Goal: Information Seeking & Learning: Compare options

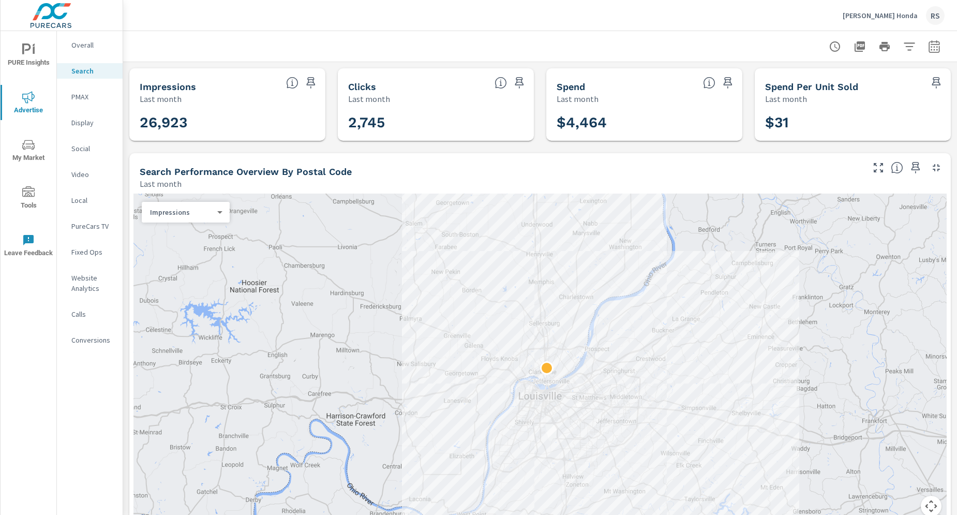
scroll to position [194, 0]
click at [887, 14] on p "[PERSON_NAME] Honda" at bounding box center [879, 15] width 75 height 9
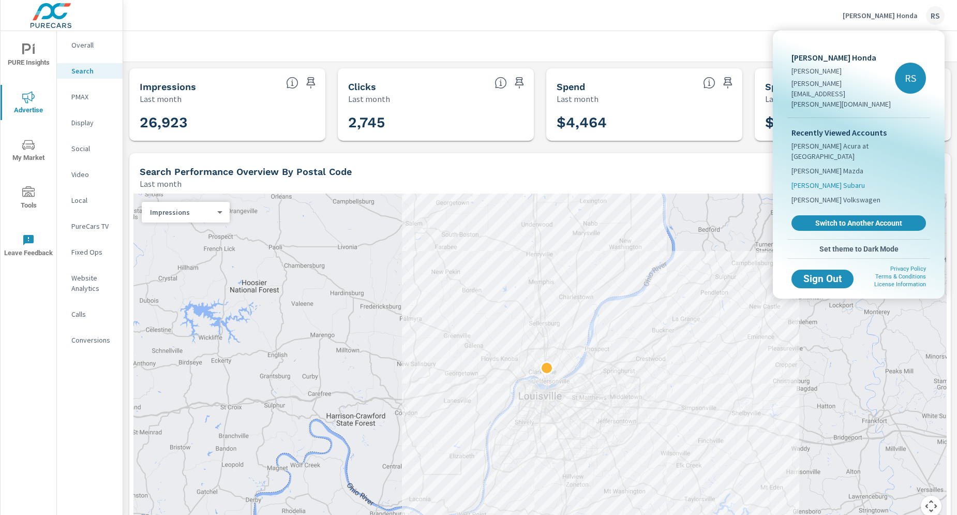
click at [849, 180] on span "[PERSON_NAME] Subaru" at bounding box center [827, 185] width 73 height 10
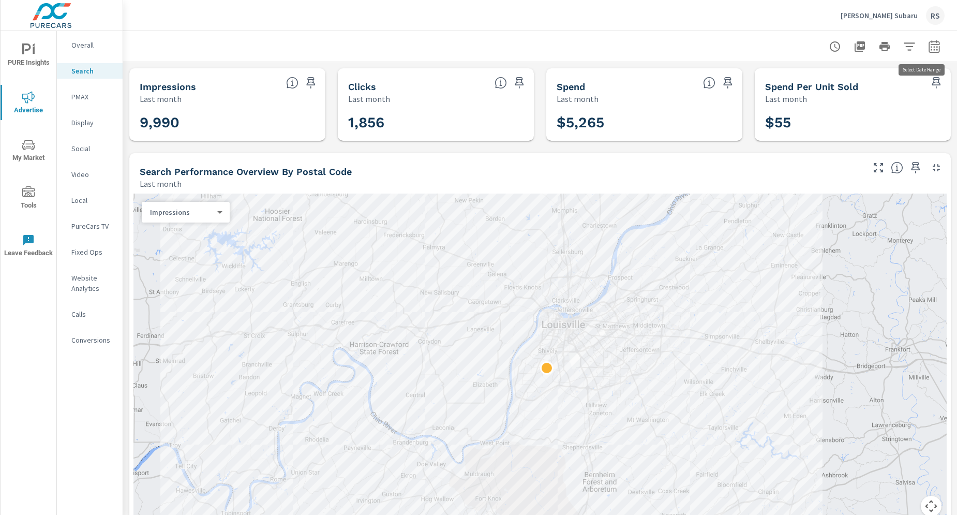
click at [932, 44] on button "button" at bounding box center [934, 46] width 21 height 21
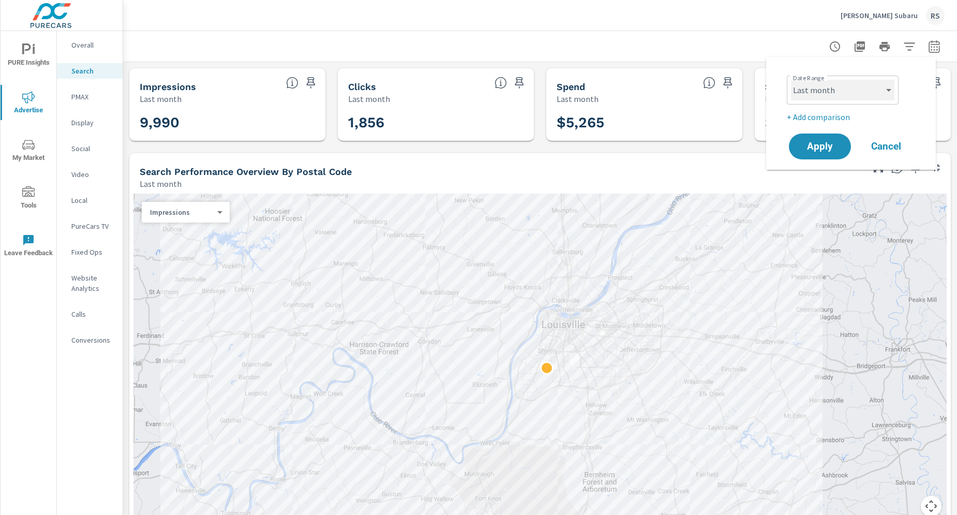
click at [892, 87] on select "Custom [DATE] Last week Last 7 days Last 14 days Last 30 days Last 45 days Last…" at bounding box center [842, 90] width 103 height 21
click at [791, 80] on select "Custom [DATE] Last week Last 7 days Last 14 days Last 30 days Last 45 days Last…" at bounding box center [842, 90] width 103 height 21
select select "Month to date"
click at [838, 116] on p "+ Add comparison" at bounding box center [853, 117] width 132 height 12
select select "Previous period"
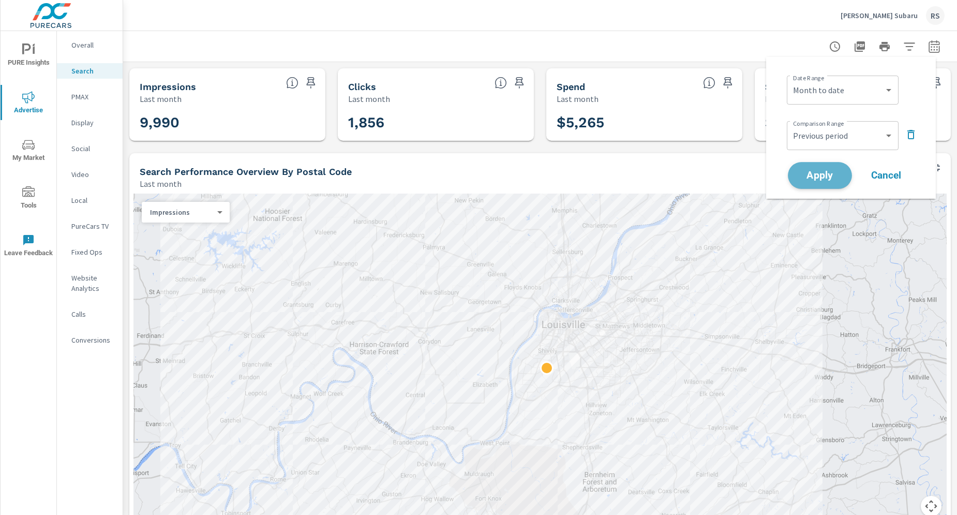
click at [828, 171] on span "Apply" at bounding box center [819, 176] width 42 height 10
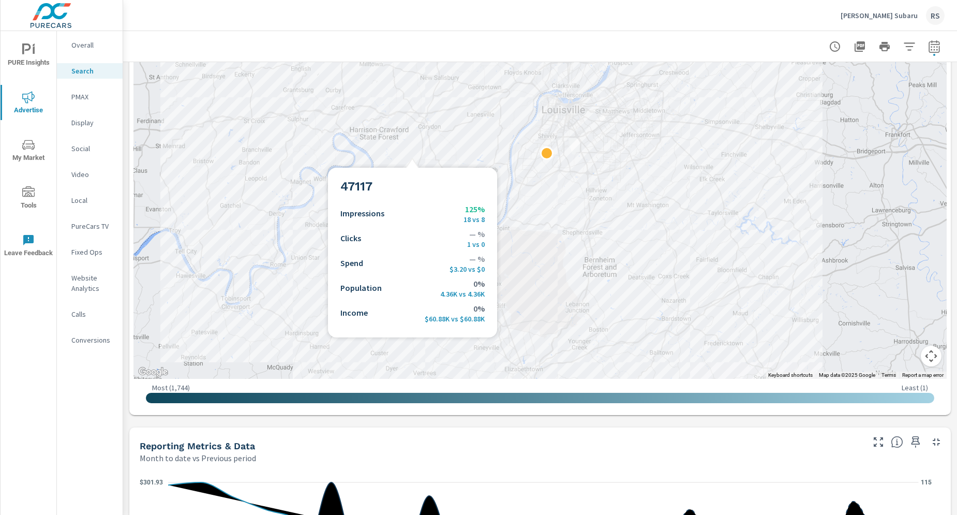
scroll to position [331, 0]
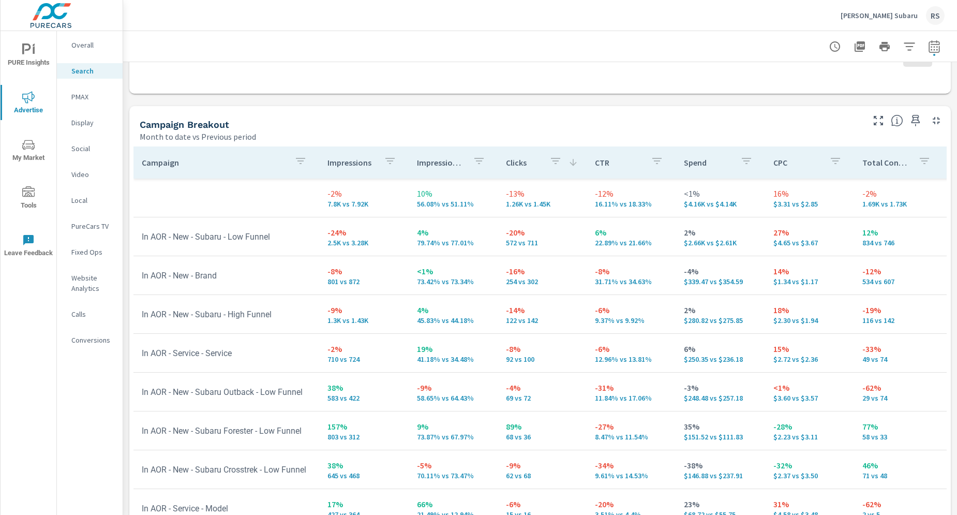
scroll to position [981, 0]
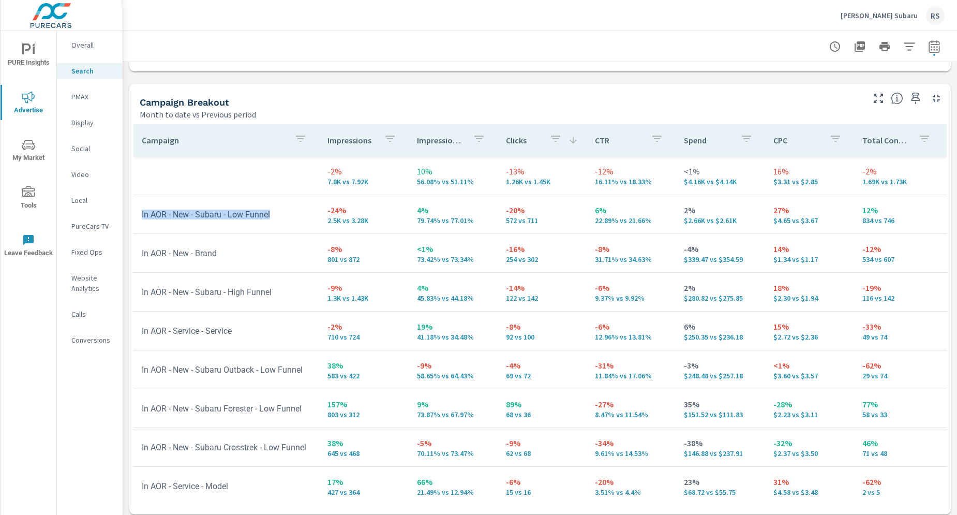
drag, startPoint x: 142, startPoint y: 213, endPoint x: 288, endPoint y: 214, distance: 145.3
click at [288, 214] on td "In AOR - New - Subaru - Low Funnel" at bounding box center [226, 214] width 186 height 26
click at [367, 220] on p "2.5K vs 3.28K" at bounding box center [363, 220] width 72 height 8
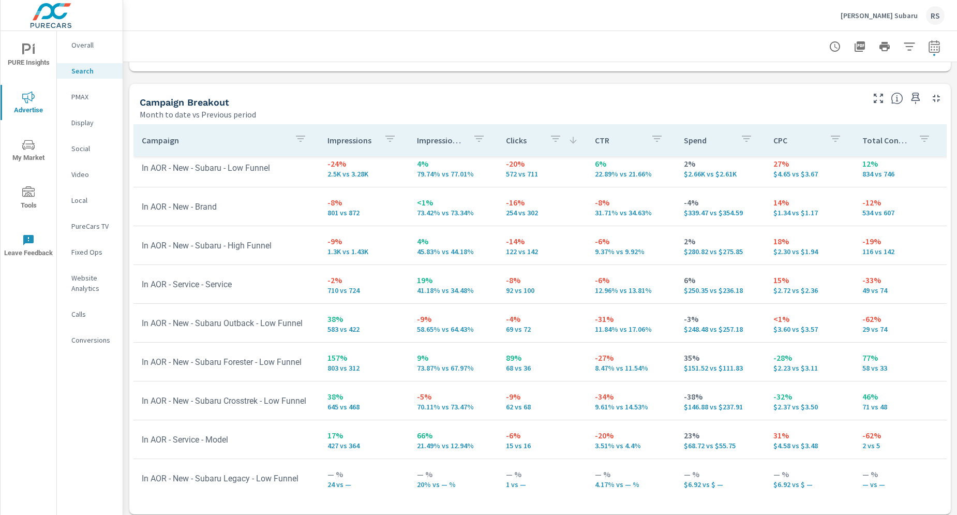
scroll to position [68, 0]
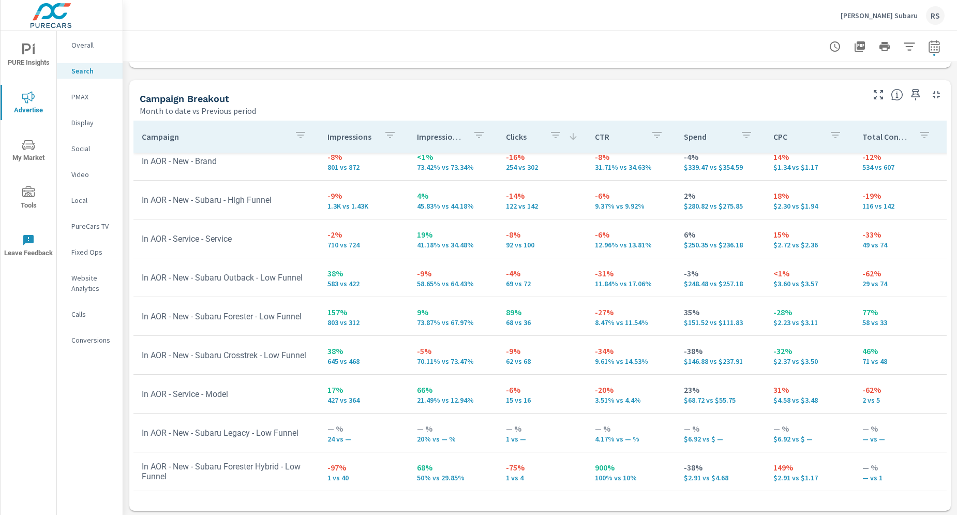
scroll to position [986, 0]
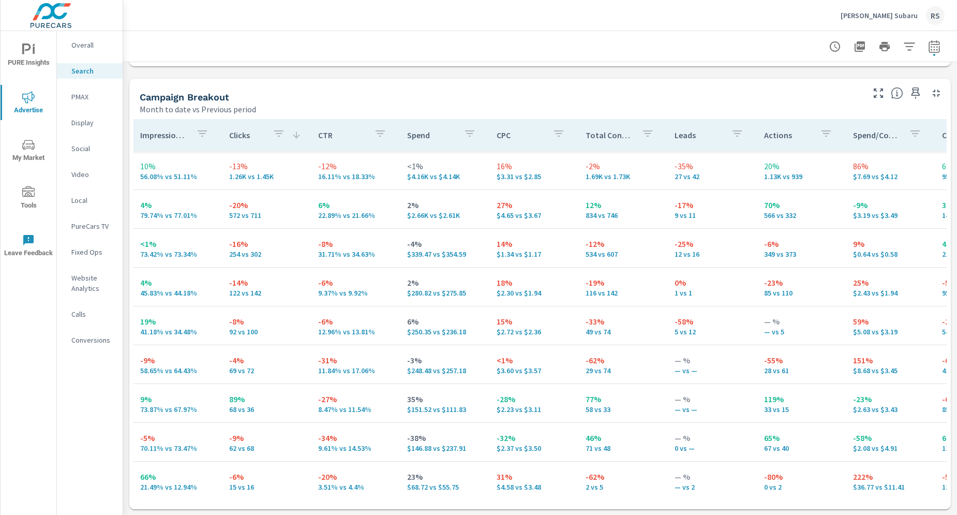
scroll to position [0, 532]
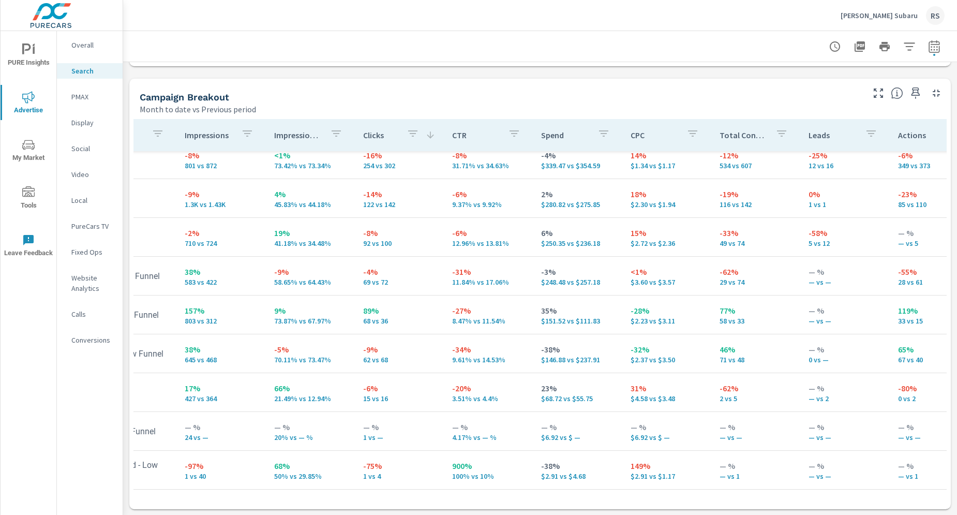
scroll to position [97, 0]
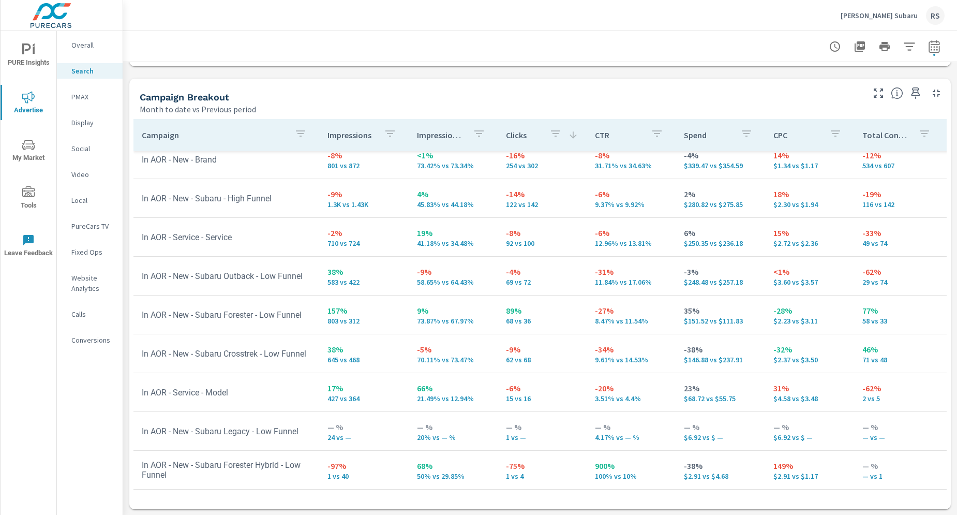
click at [85, 100] on p "PMAX" at bounding box center [92, 97] width 43 height 10
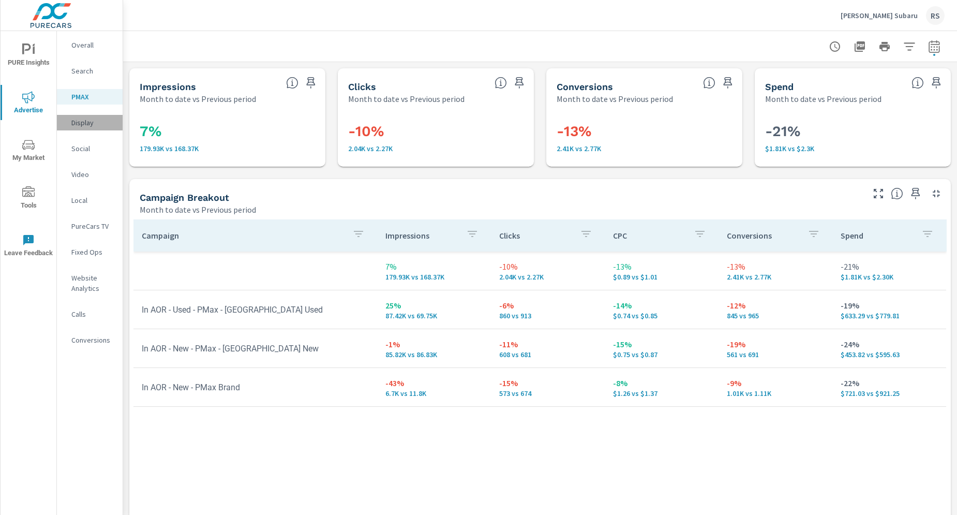
click at [87, 122] on p "Display" at bounding box center [92, 122] width 43 height 10
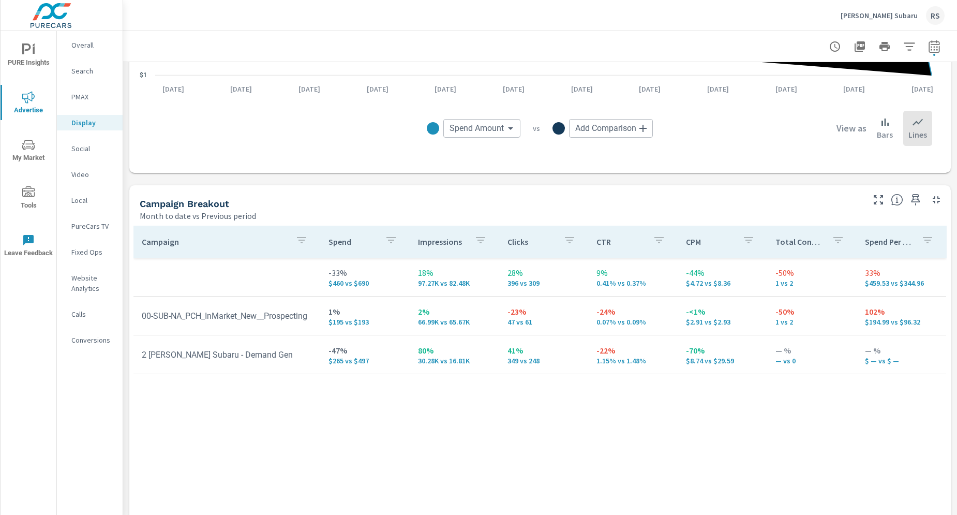
scroll to position [371, 0]
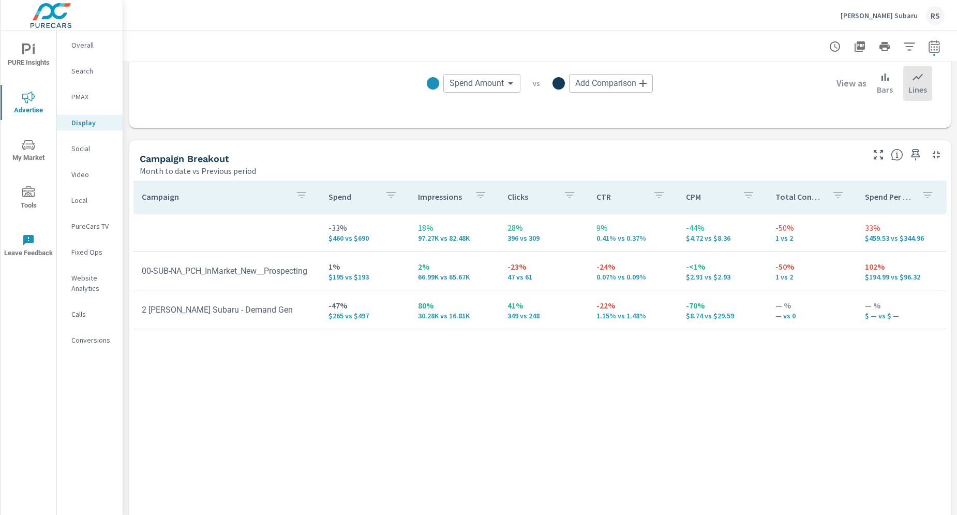
click at [86, 144] on p "Social" at bounding box center [92, 148] width 43 height 10
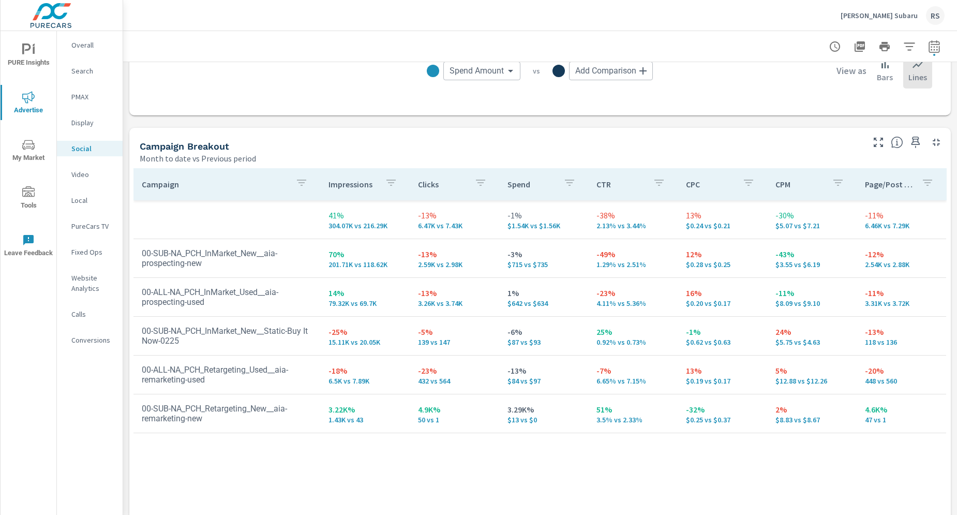
scroll to position [397, 0]
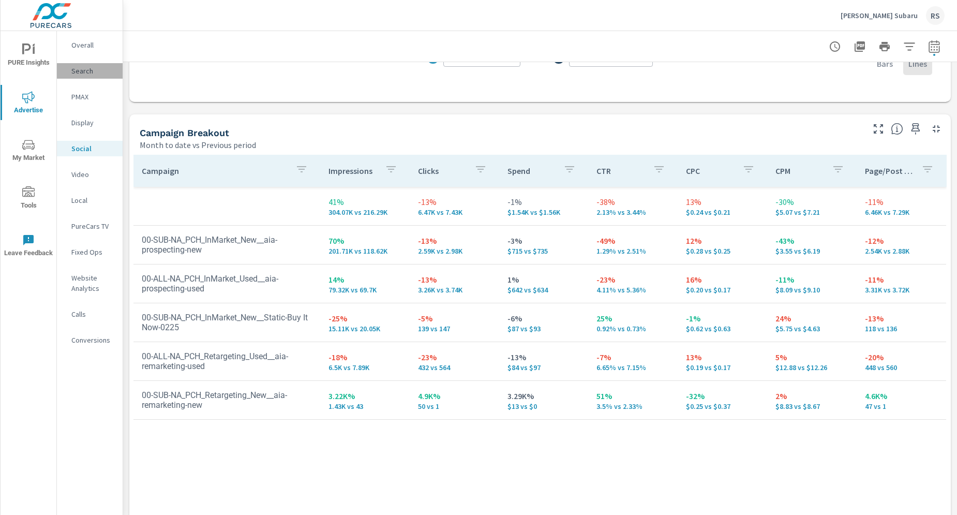
click at [87, 68] on p "Search" at bounding box center [92, 71] width 43 height 10
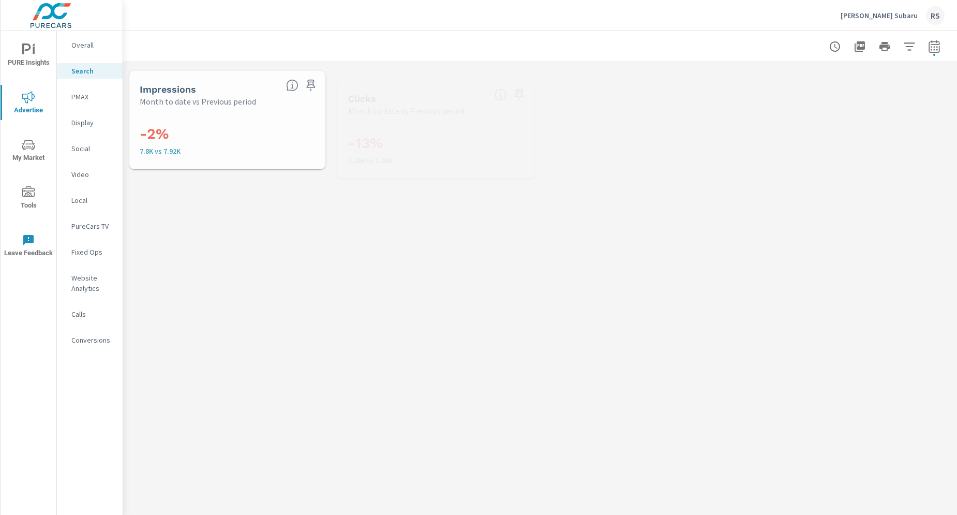
scroll to position [78, 0]
